Goal: Complete application form: Fill out and submit a form for a specific purpose

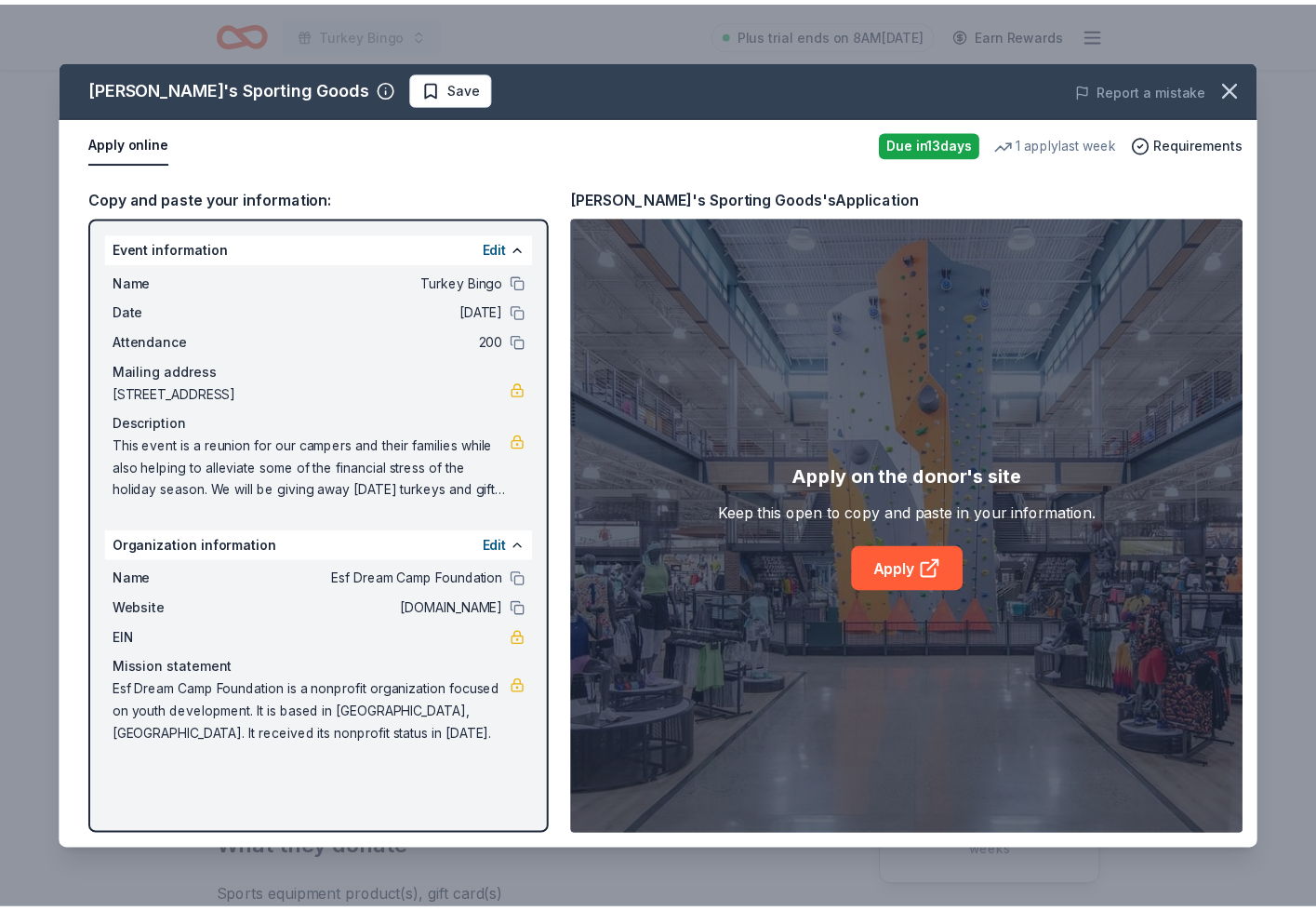
scroll to position [258, 0]
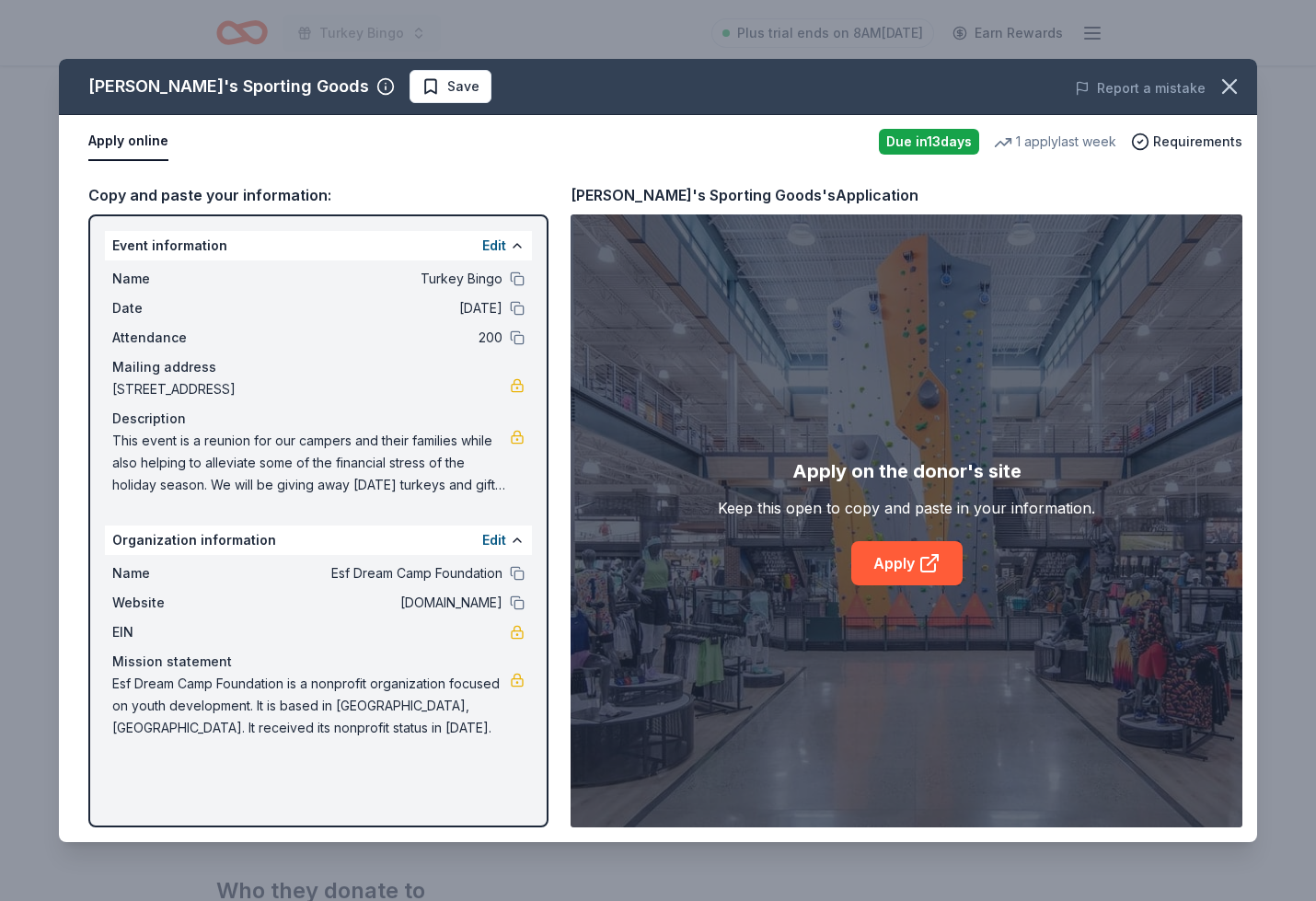
click at [1249, 83] on button "button" at bounding box center [1229, 85] width 40 height 40
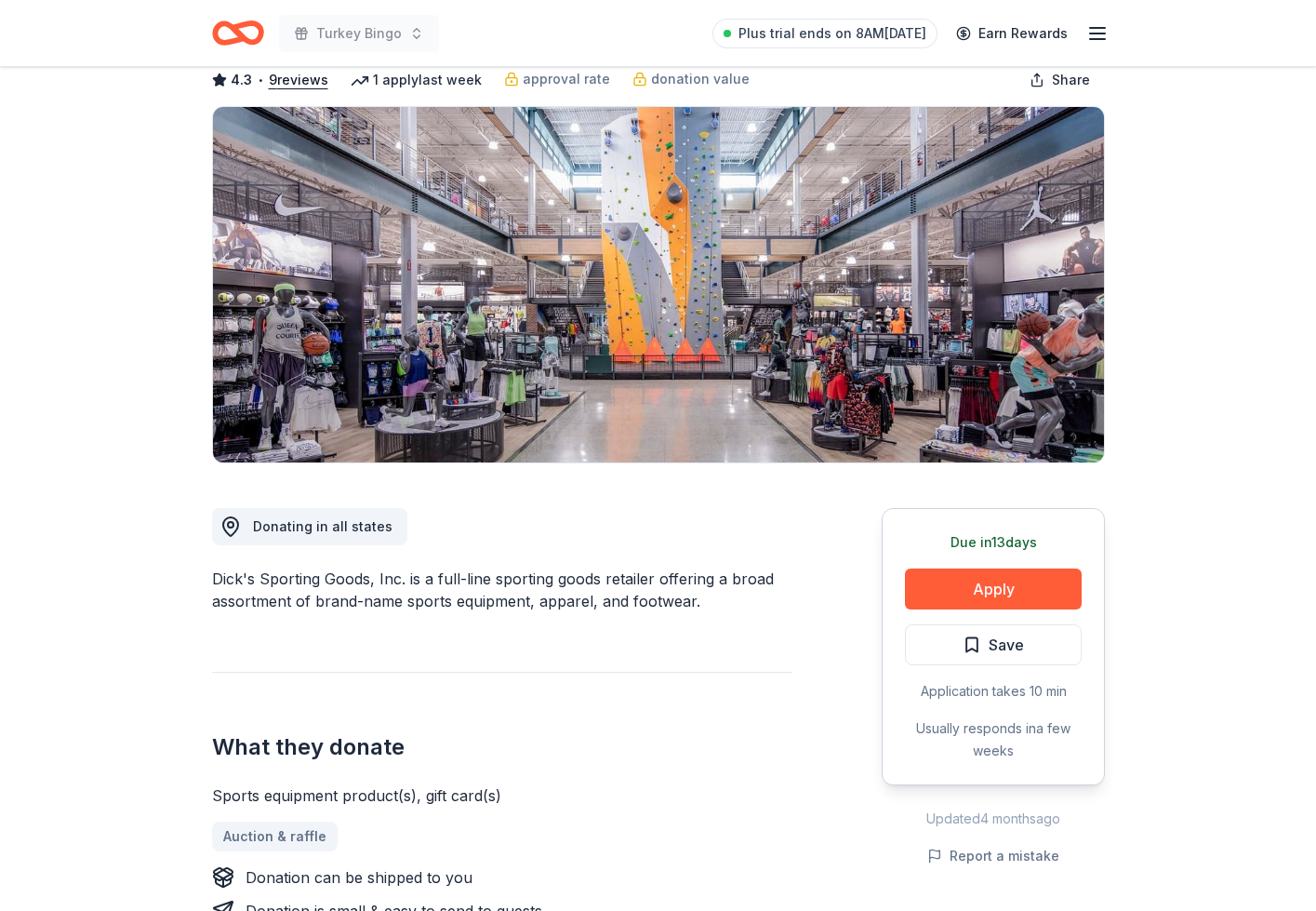
scroll to position [0, 0]
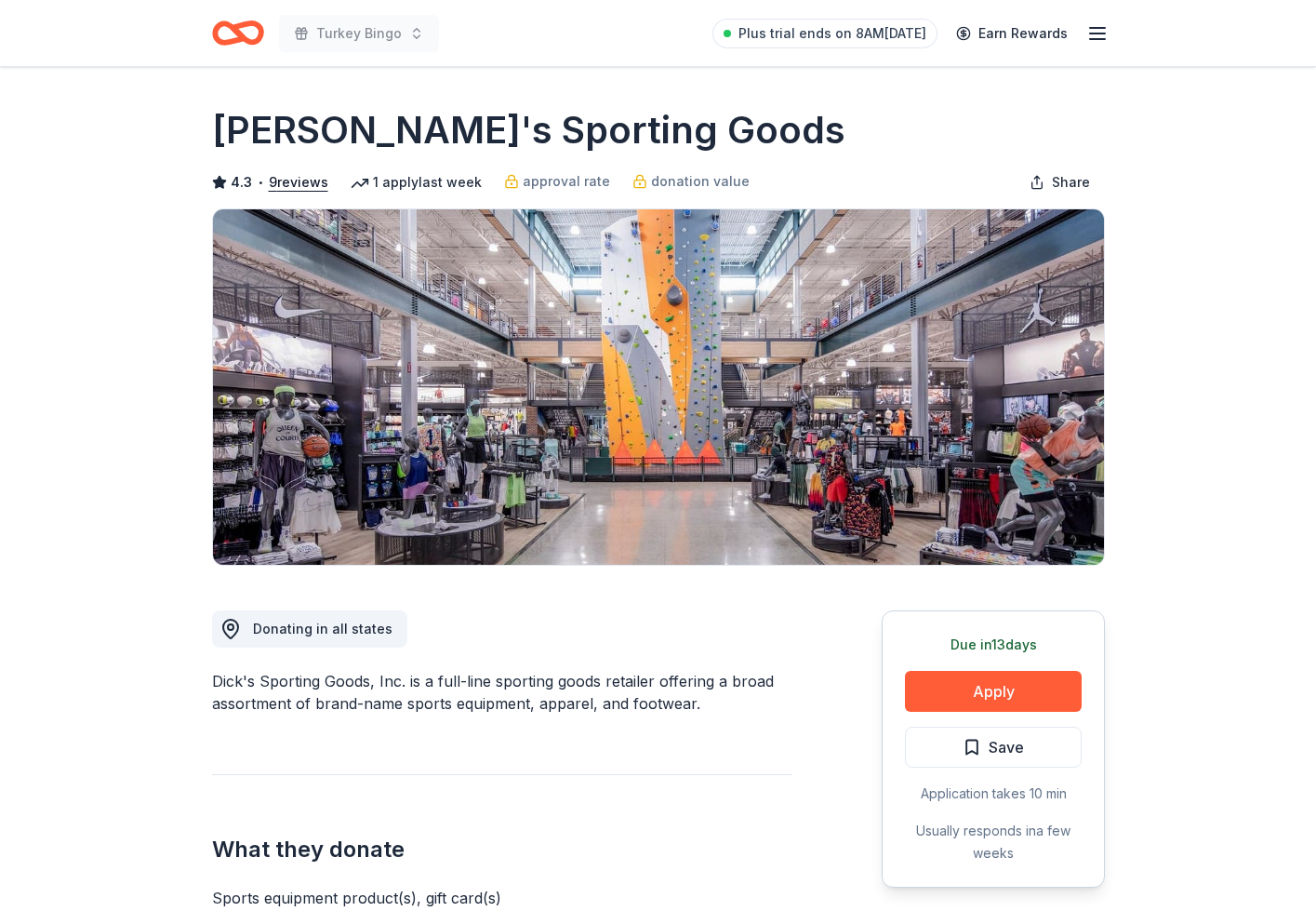
drag, startPoint x: 364, startPoint y: 120, endPoint x: 333, endPoint y: 129, distance: 32.3
click at [363, 121] on h1 "Dick's Sporting Goods" at bounding box center [529, 130] width 634 height 52
click at [251, 135] on h1 "Dick's Sporting Goods" at bounding box center [529, 130] width 634 height 52
click at [245, 20] on icon "Home" at bounding box center [238, 33] width 52 height 44
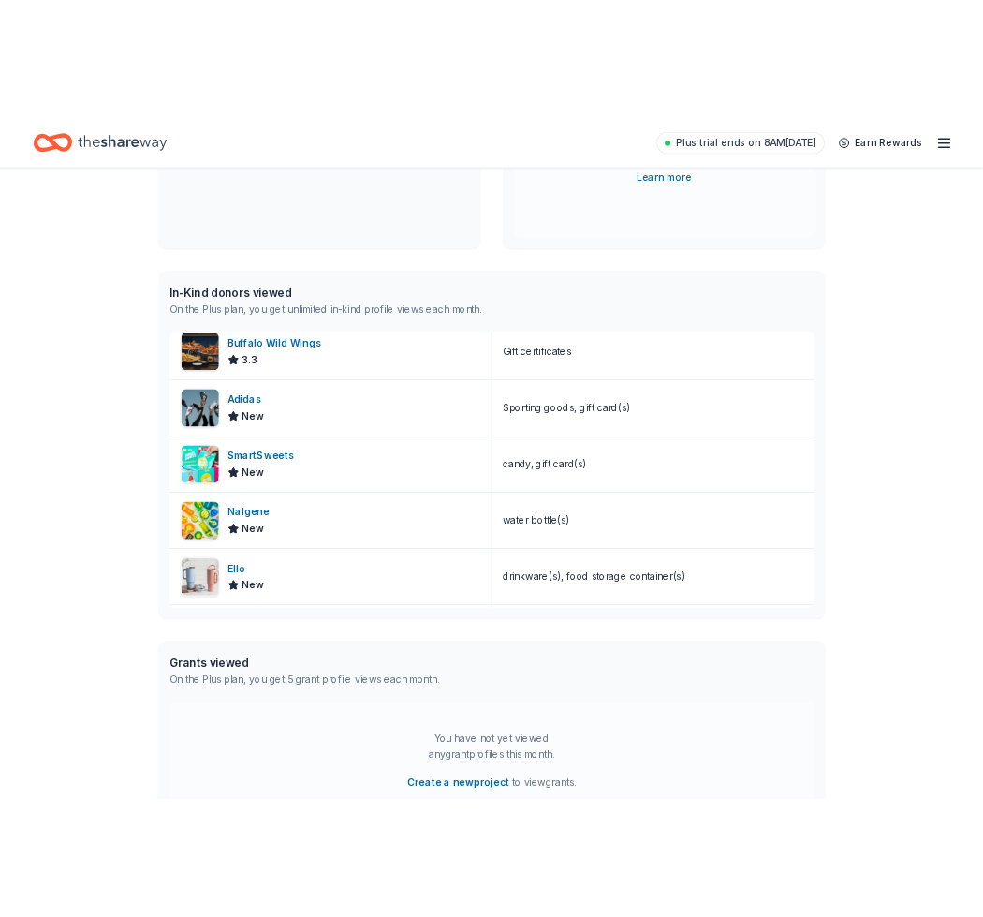
scroll to position [1904, 0]
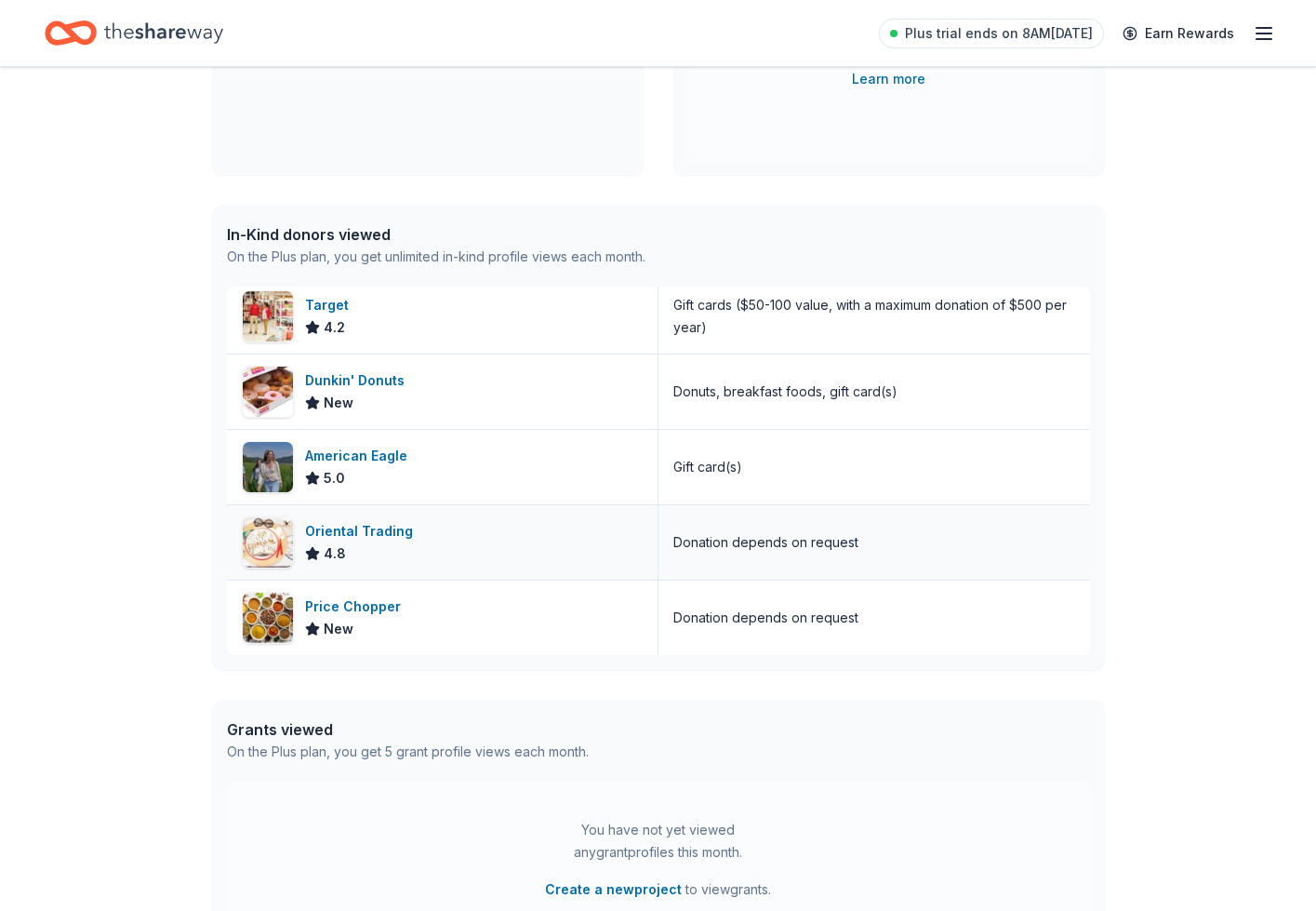
click at [344, 540] on div "Oriental Trading" at bounding box center [363, 531] width 115 height 22
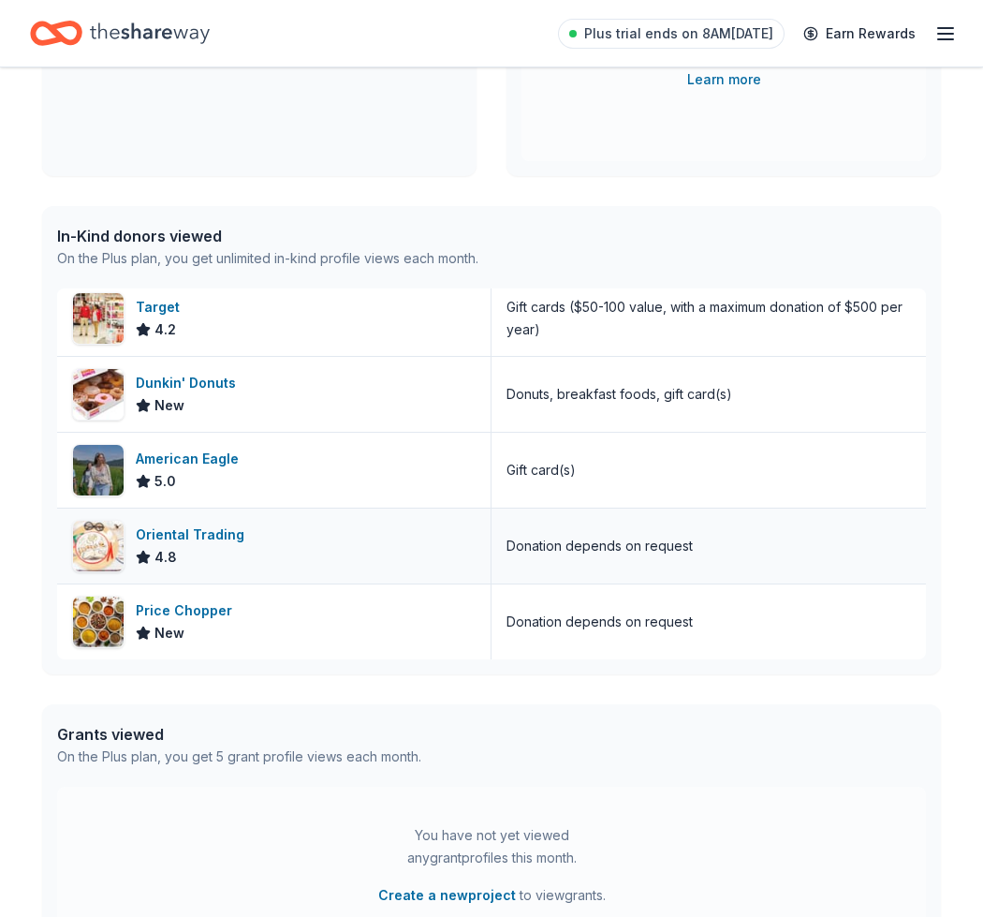
click at [533, 543] on div "Donation depends on request" at bounding box center [600, 546] width 186 height 22
click at [585, 567] on div "Donation depends on request" at bounding box center [709, 545] width 434 height 75
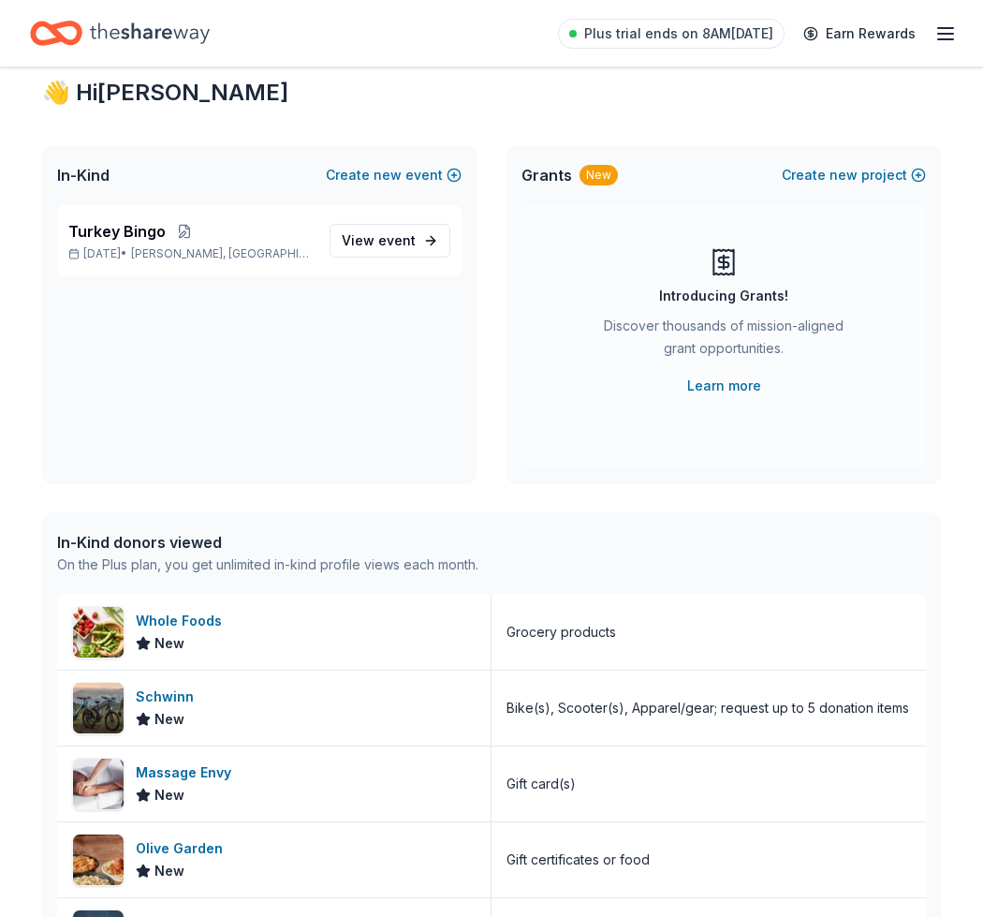
scroll to position [0, 0]
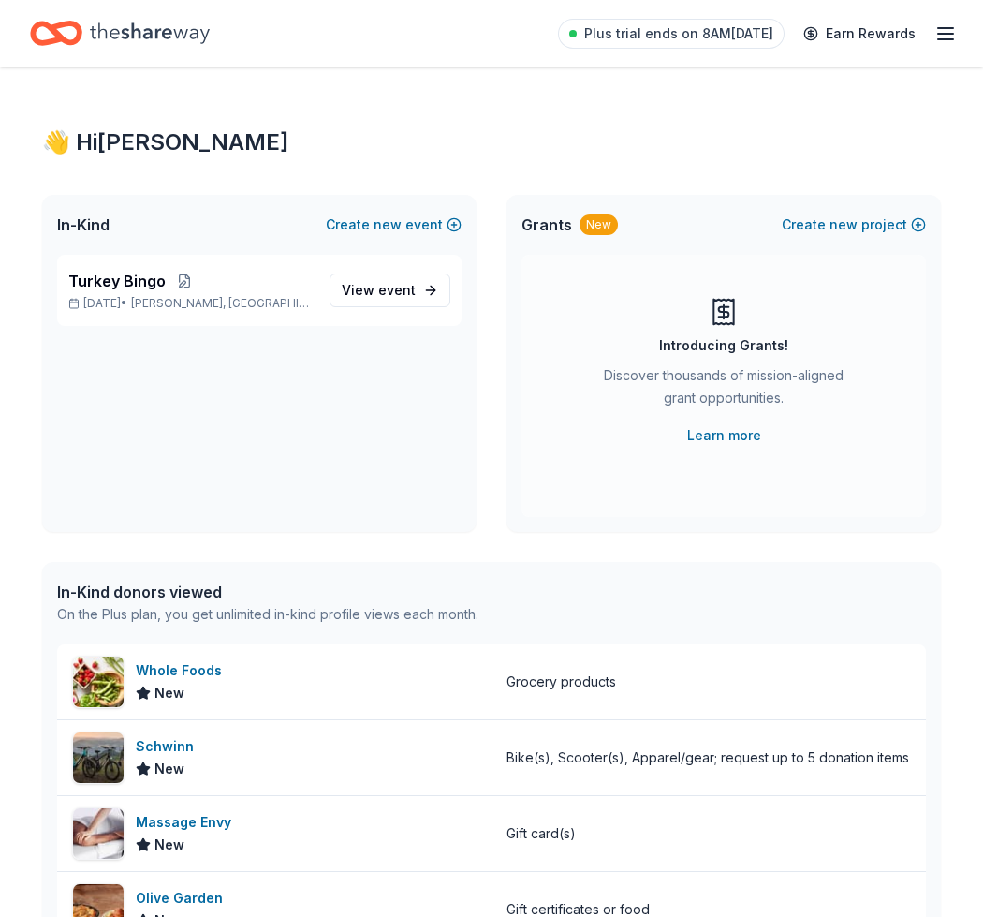
click at [949, 39] on line "button" at bounding box center [945, 39] width 15 height 0
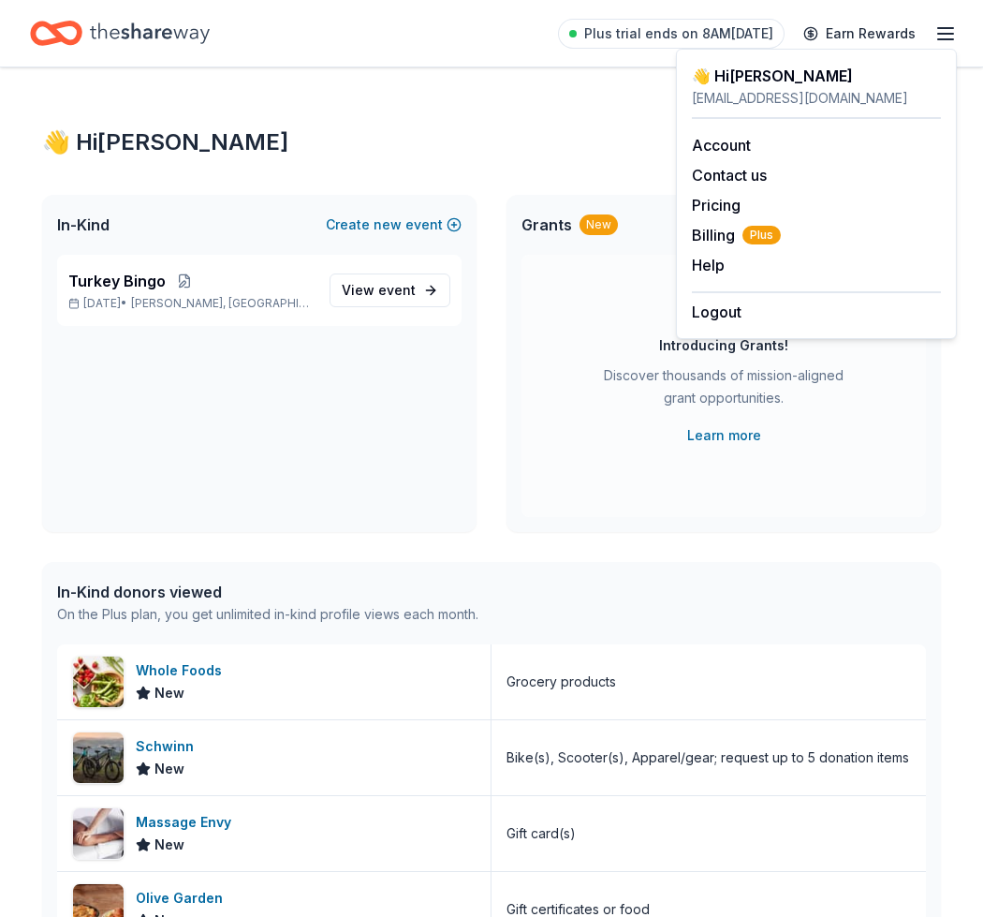
click at [611, 130] on div "👋 Hi Samantha" at bounding box center [491, 142] width 899 height 30
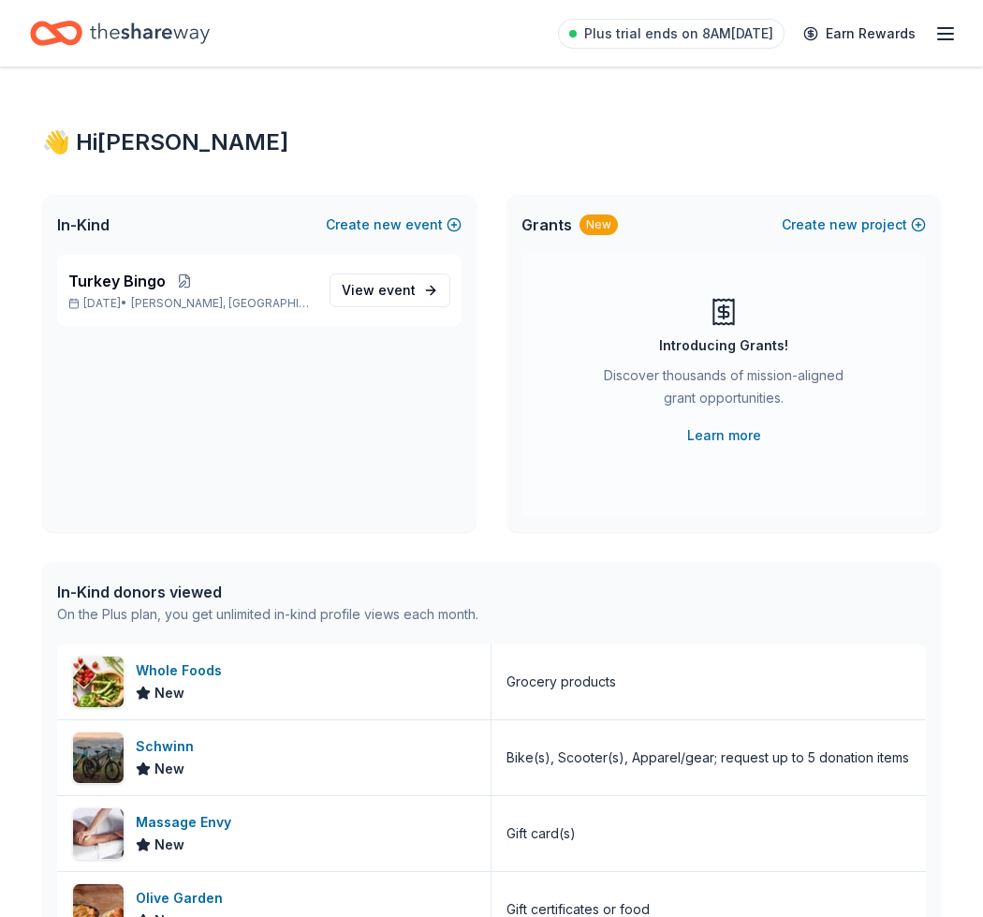
click at [162, 127] on div "👋 Hi Samantha" at bounding box center [491, 142] width 899 height 30
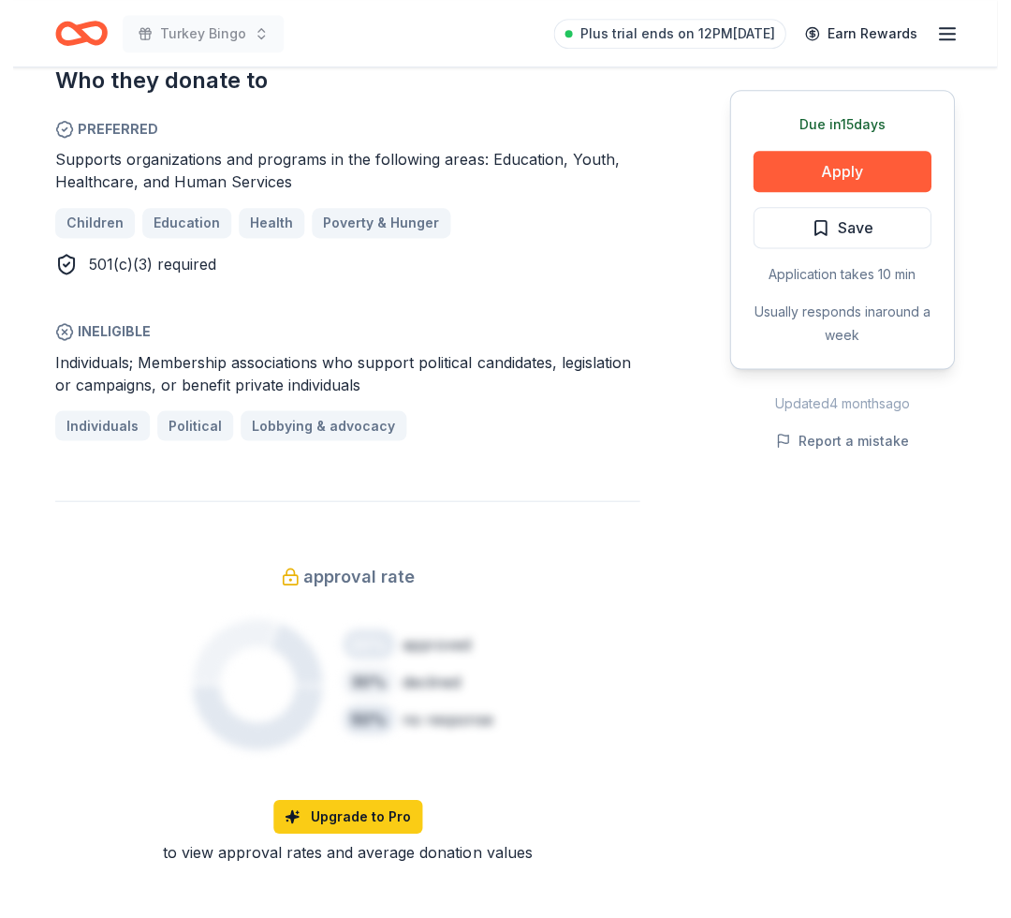
scroll to position [951, 0]
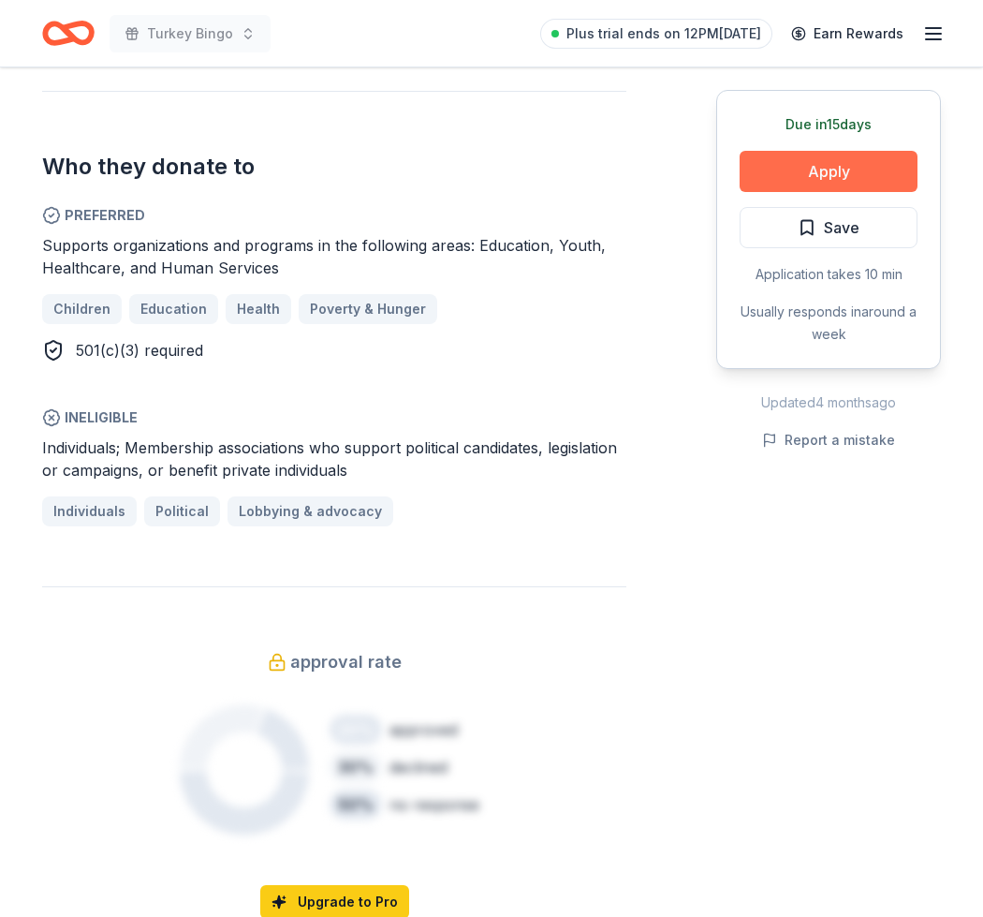
click at [785, 155] on button "Apply" at bounding box center [829, 171] width 178 height 41
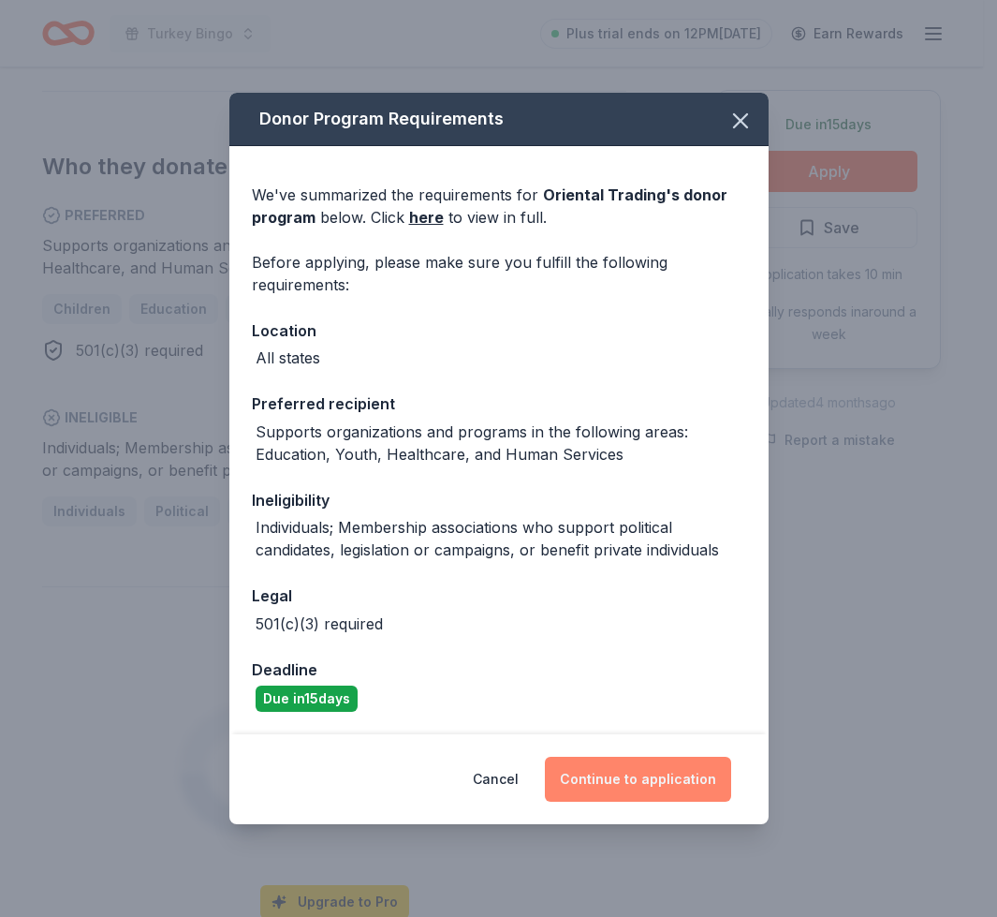
click at [614, 779] on button "Continue to application" at bounding box center [638, 779] width 186 height 45
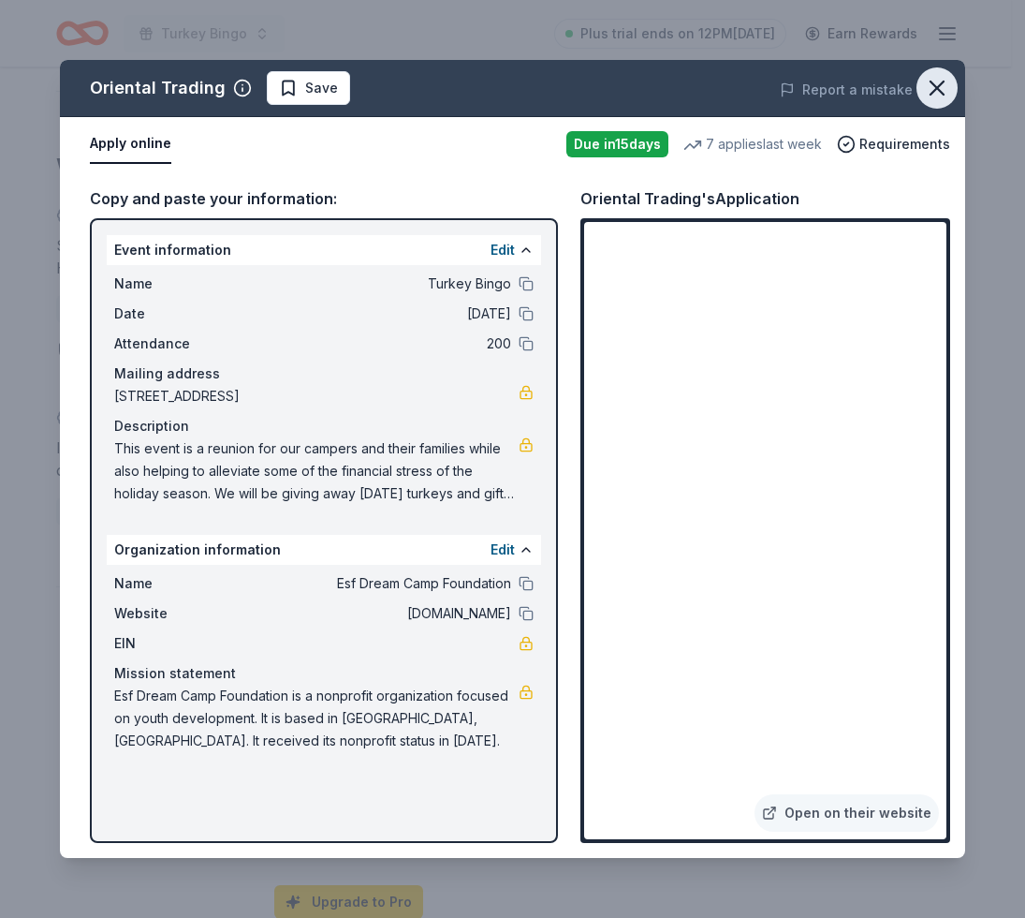
click at [938, 84] on icon "button" at bounding box center [937, 88] width 26 height 26
